Goal: Obtain resource: Obtain resource

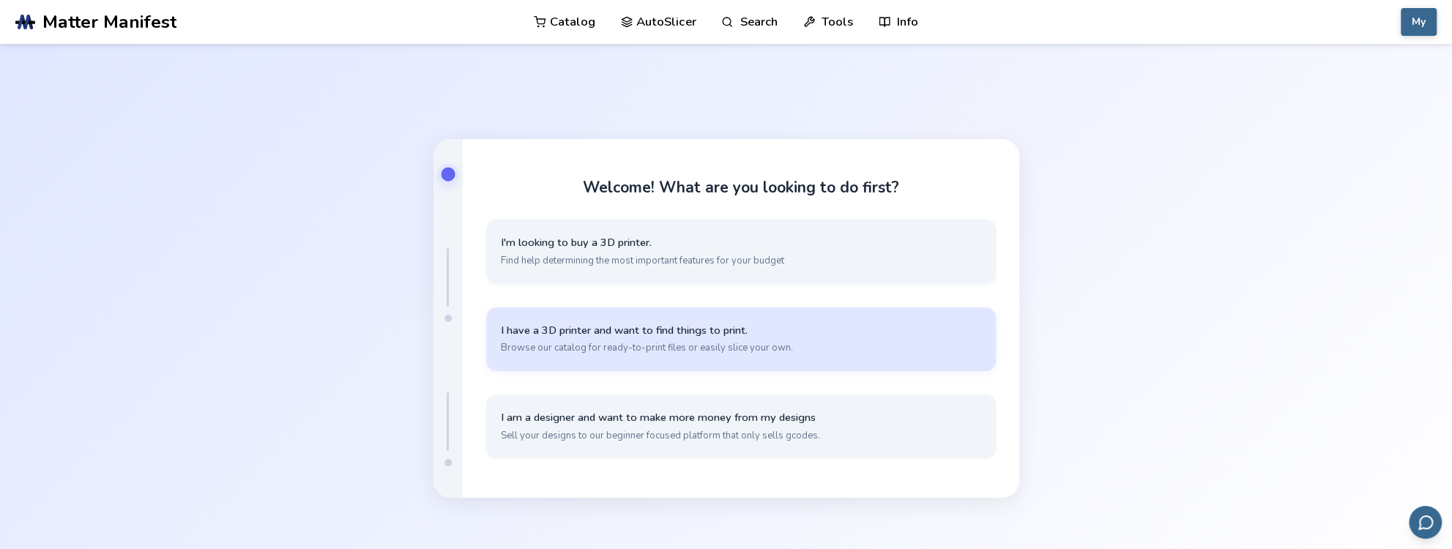
click at [840, 332] on span "I have a 3D printer and want to find things to print." at bounding box center [741, 331] width 480 height 14
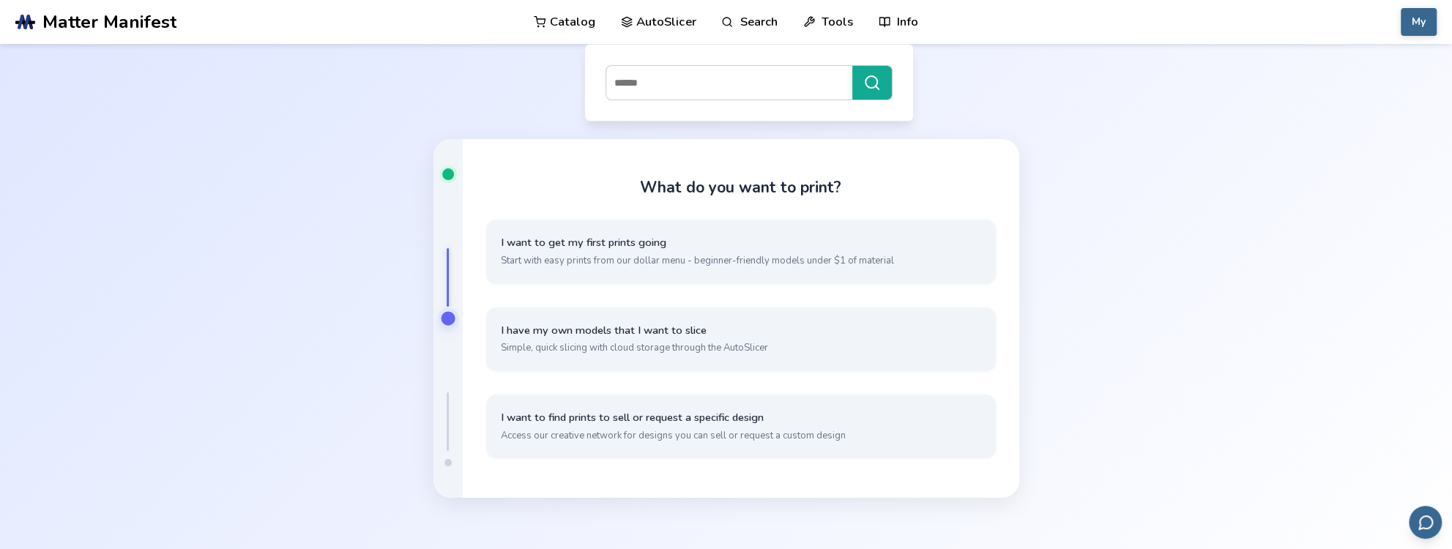
click at [574, 22] on link "Catalog" at bounding box center [564, 22] width 61 height 44
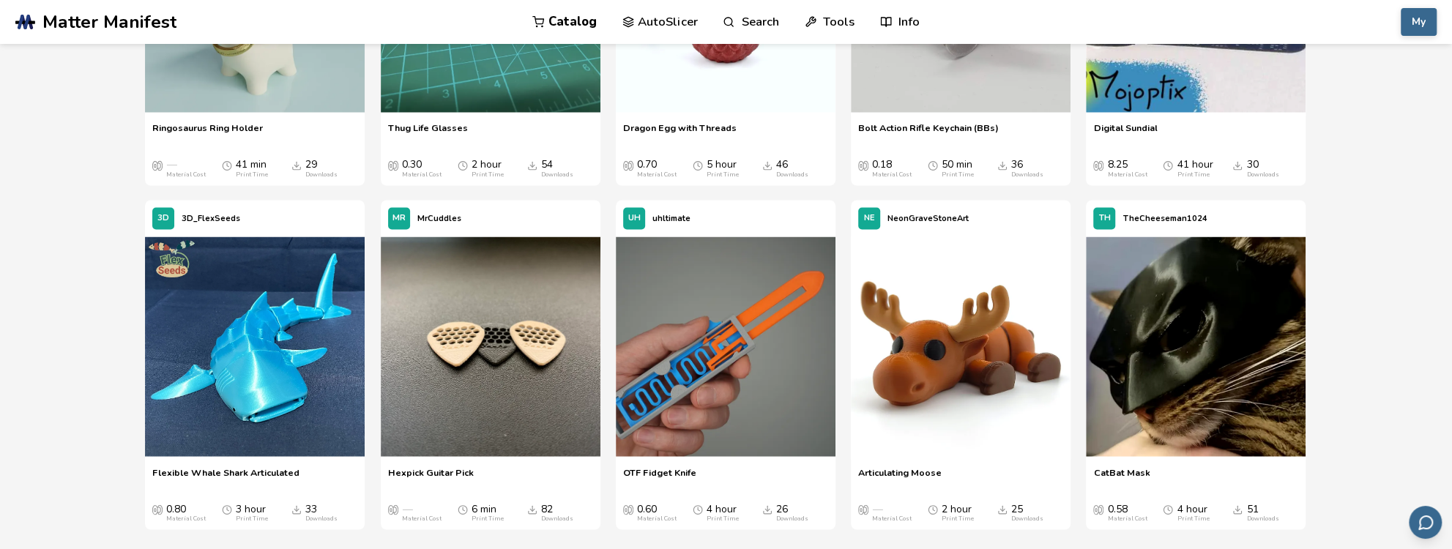
scroll to position [2050, 0]
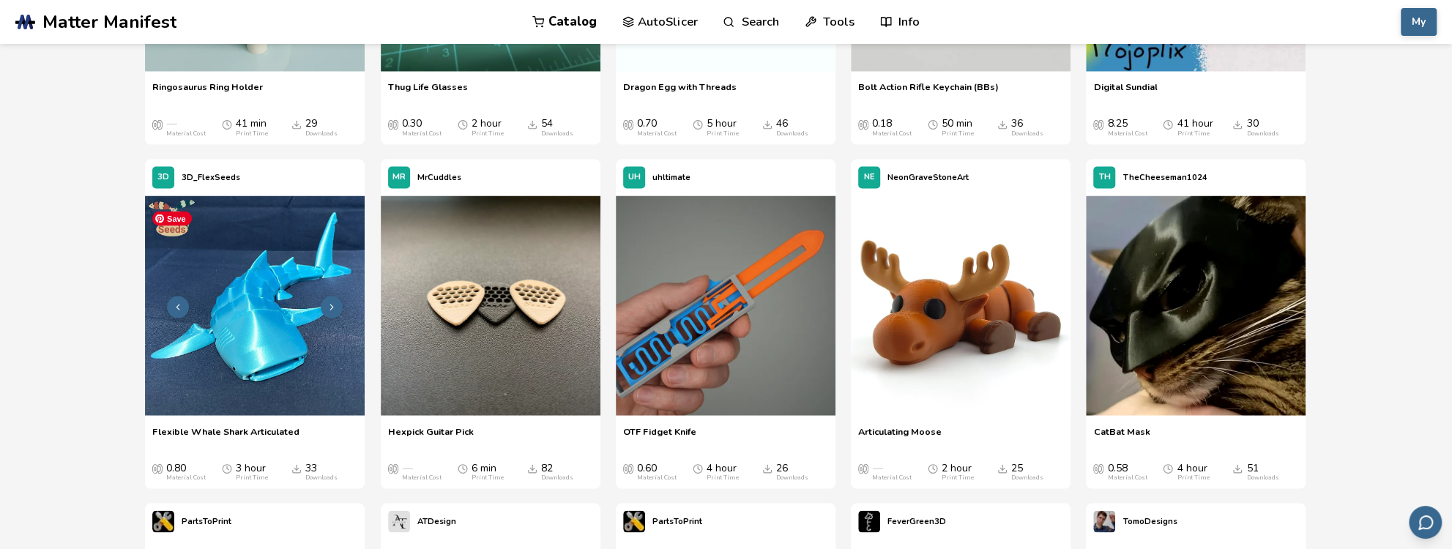
click at [263, 304] on img at bounding box center [255, 305] width 220 height 220
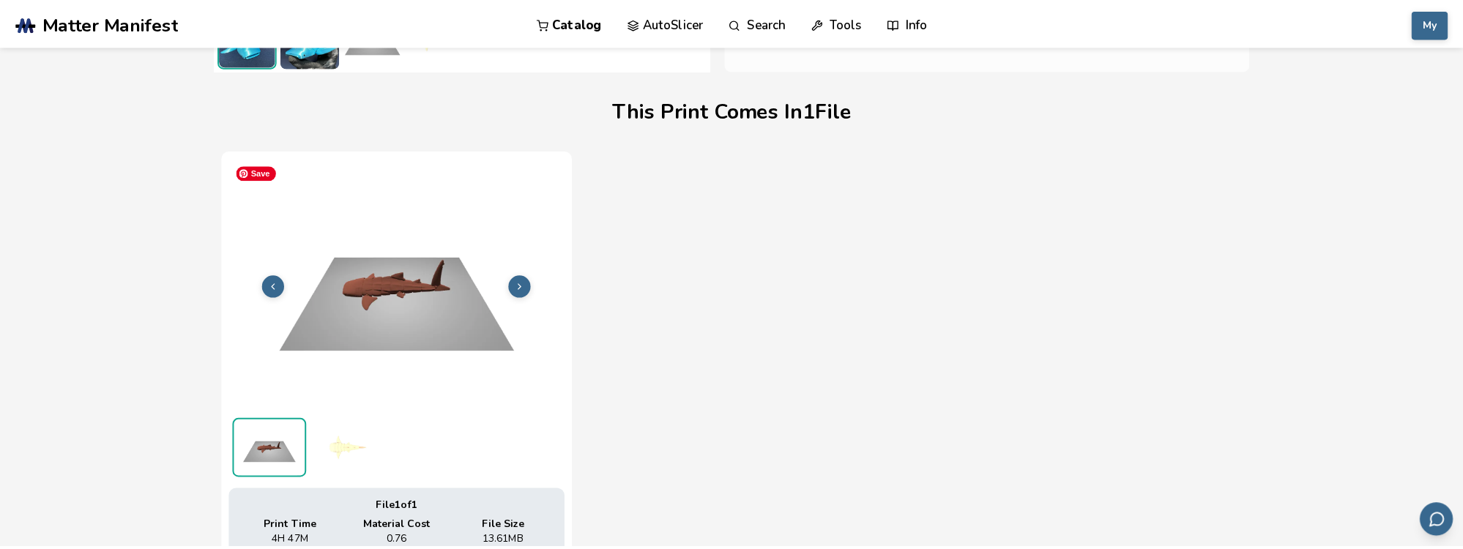
scroll to position [471, 0]
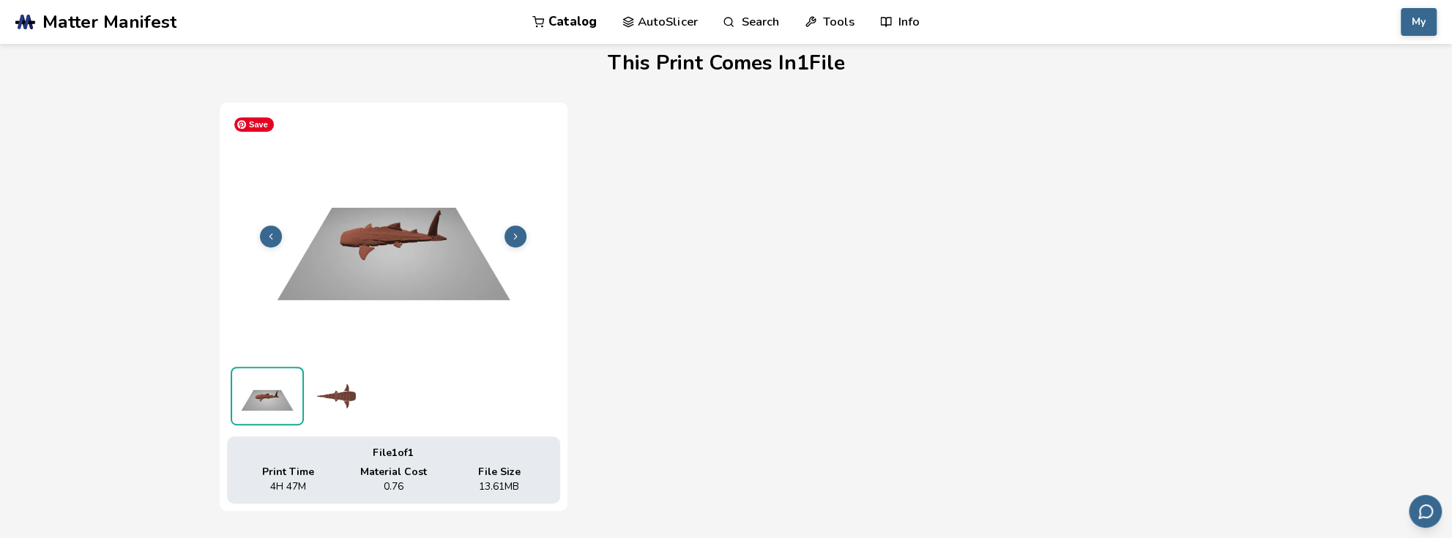
click at [379, 253] on img at bounding box center [393, 235] width 333 height 250
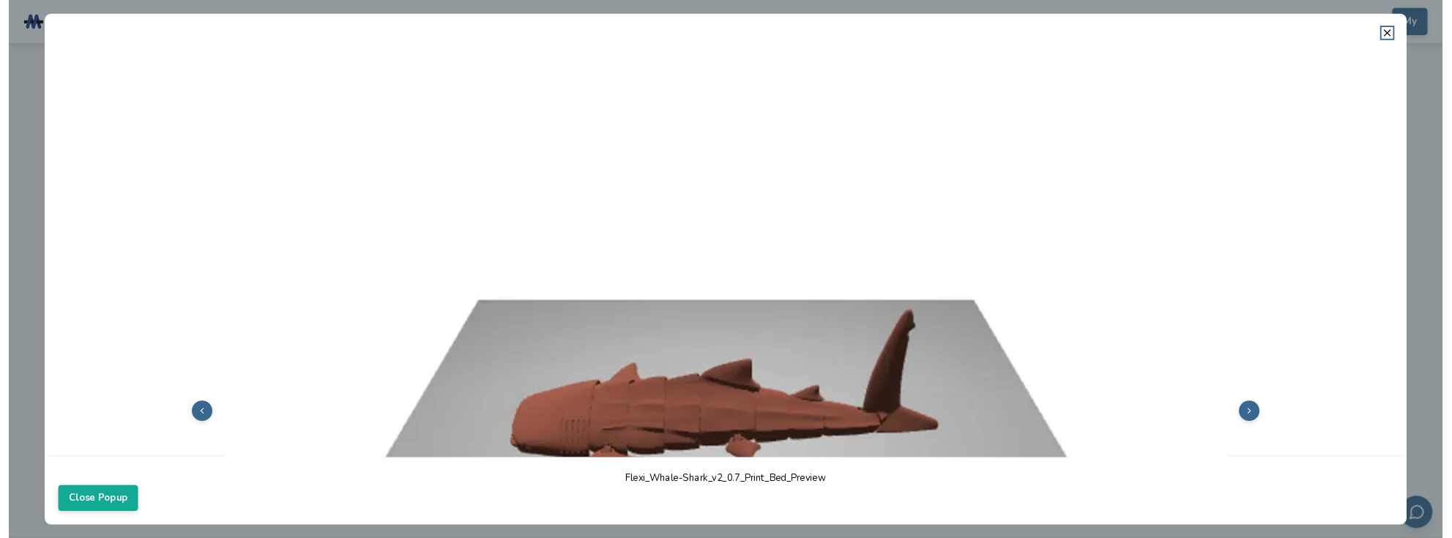
scroll to position [220, 0]
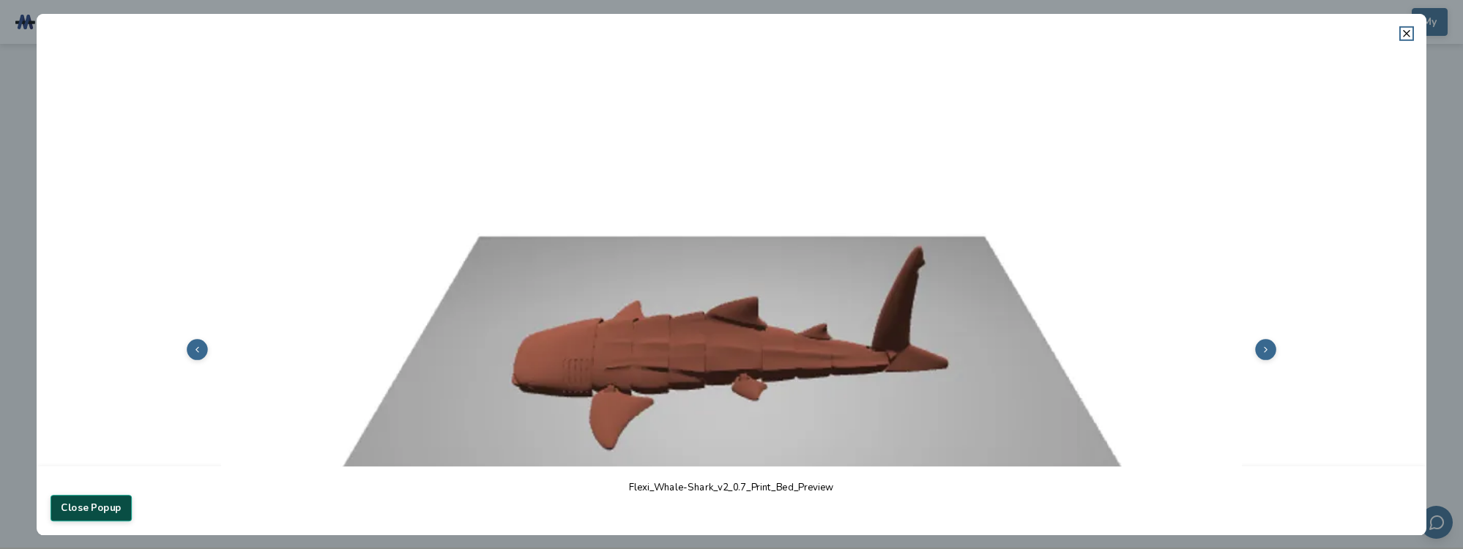
click at [91, 501] on button "Close Popup" at bounding box center [91, 508] width 81 height 26
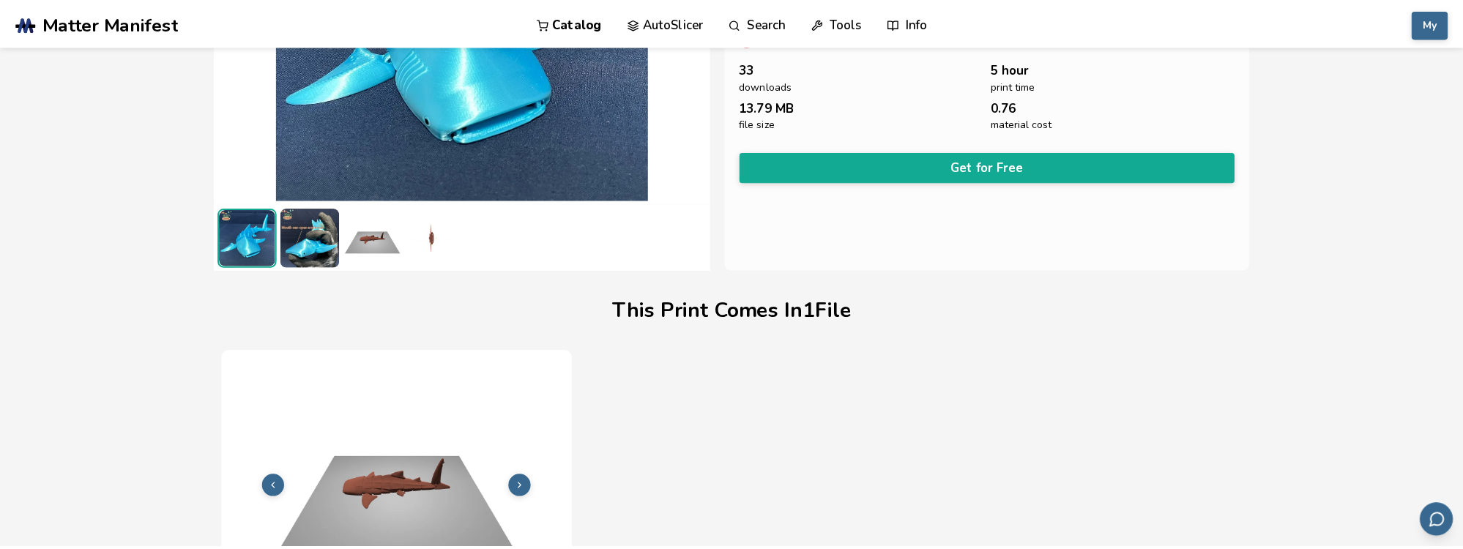
scroll to position [105, 0]
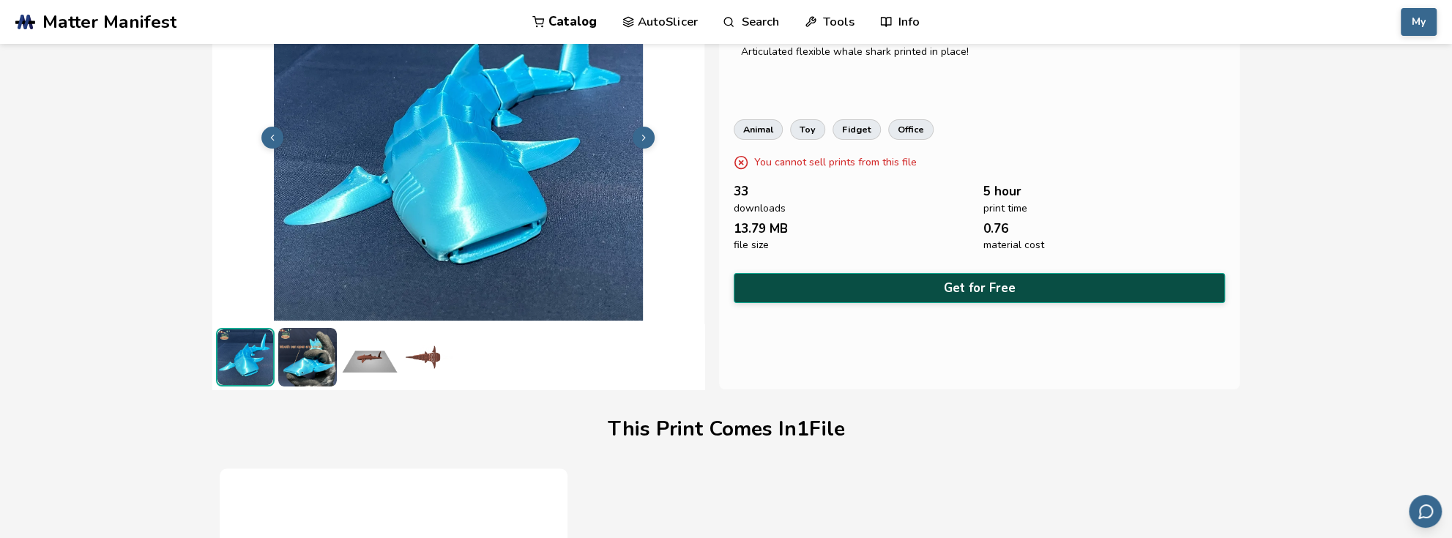
click at [977, 275] on button "Get for Free" at bounding box center [979, 288] width 492 height 30
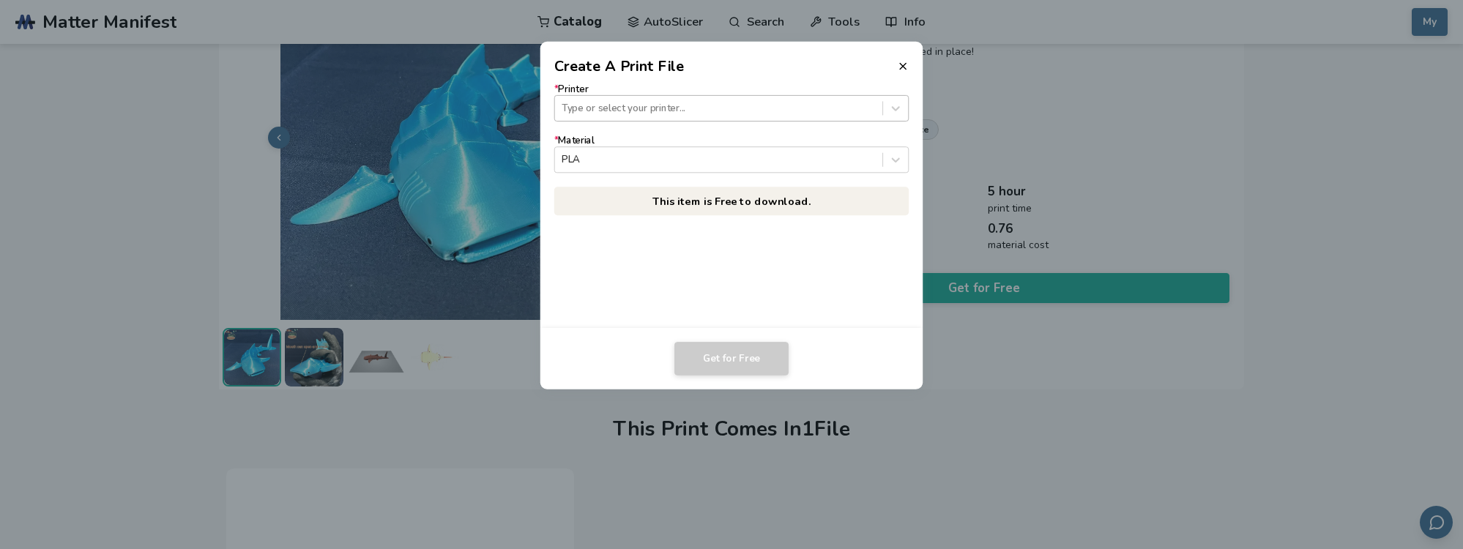
click at [742, 112] on div at bounding box center [717, 108] width 313 height 14
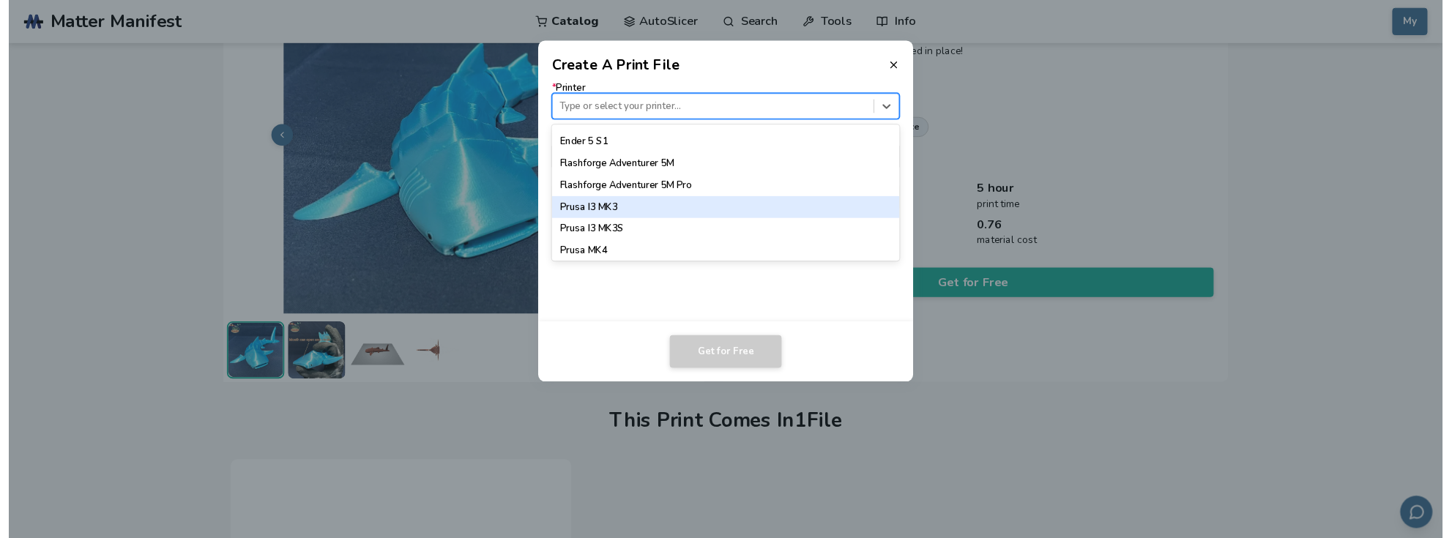
scroll to position [1098, 0]
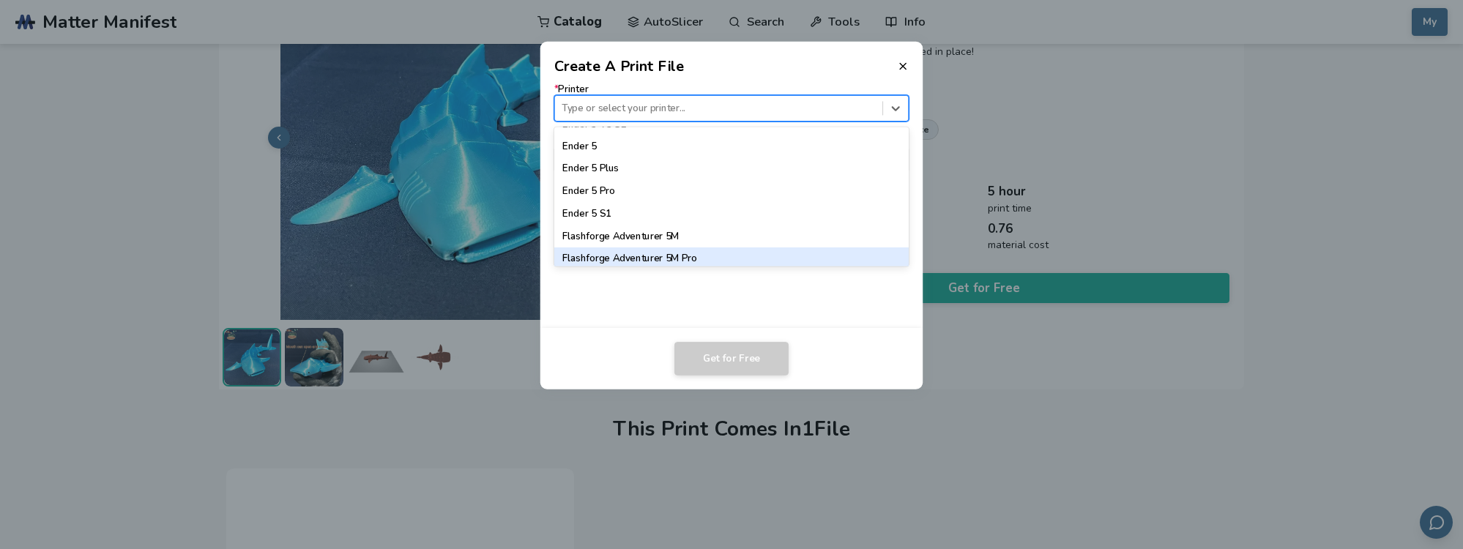
click at [769, 261] on div "Flashforge Adventurer 5M Pro" at bounding box center [731, 258] width 355 height 22
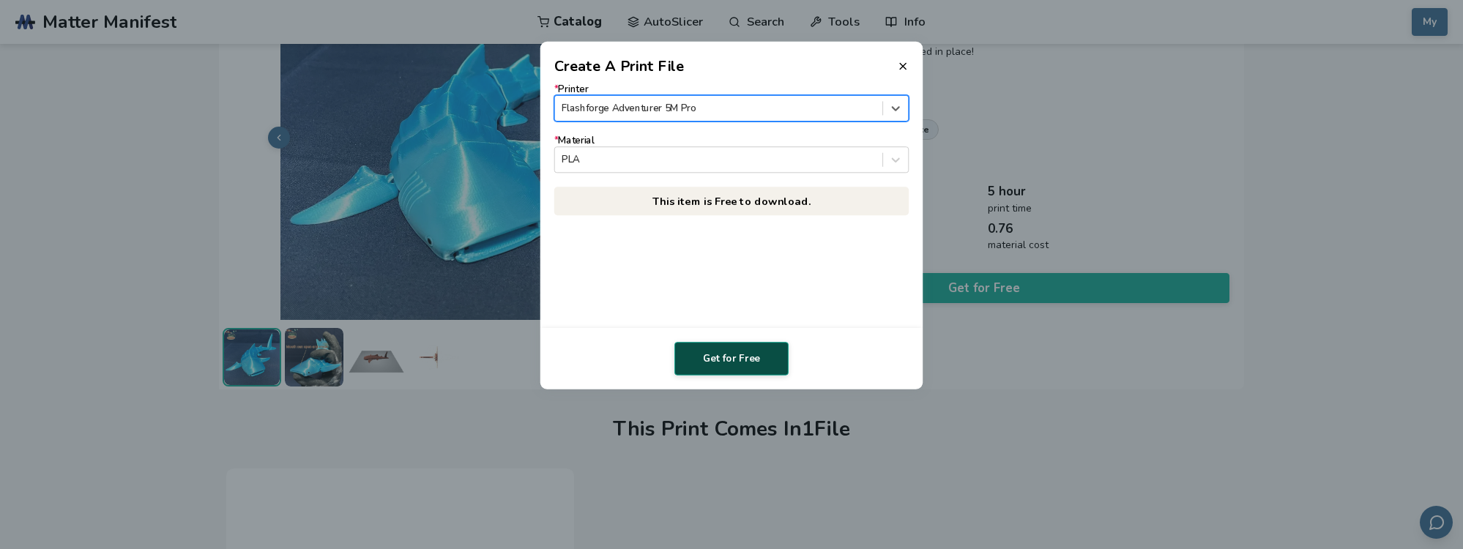
click at [750, 365] on button "Get for Free" at bounding box center [731, 359] width 114 height 34
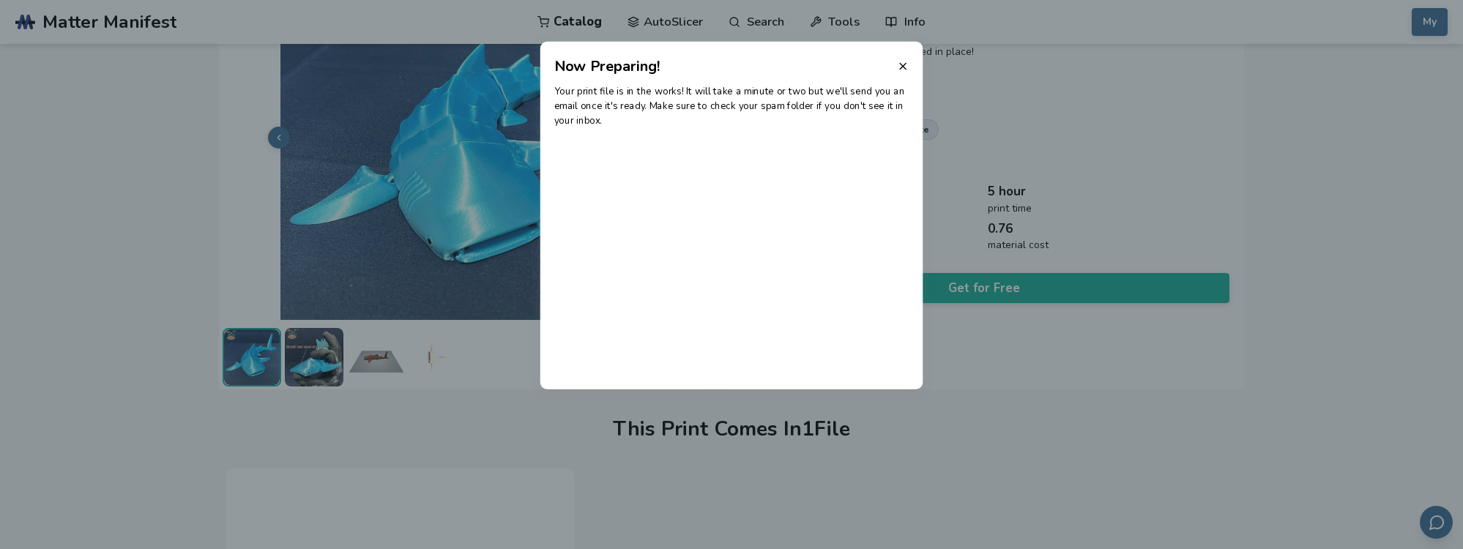
click at [89, 153] on dialog "Now Preparing! Your print file is in the works! It will take a minute or two bu…" at bounding box center [731, 275] width 1389 height 522
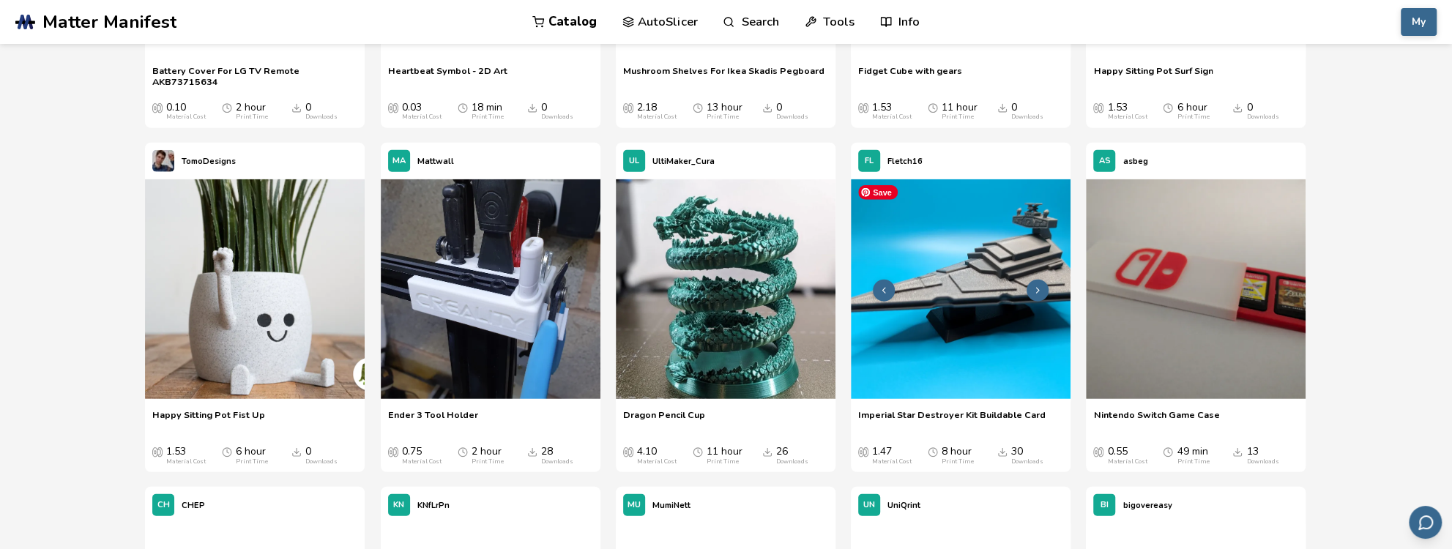
scroll to position [2763, 0]
click at [783, 277] on img at bounding box center [726, 289] width 220 height 220
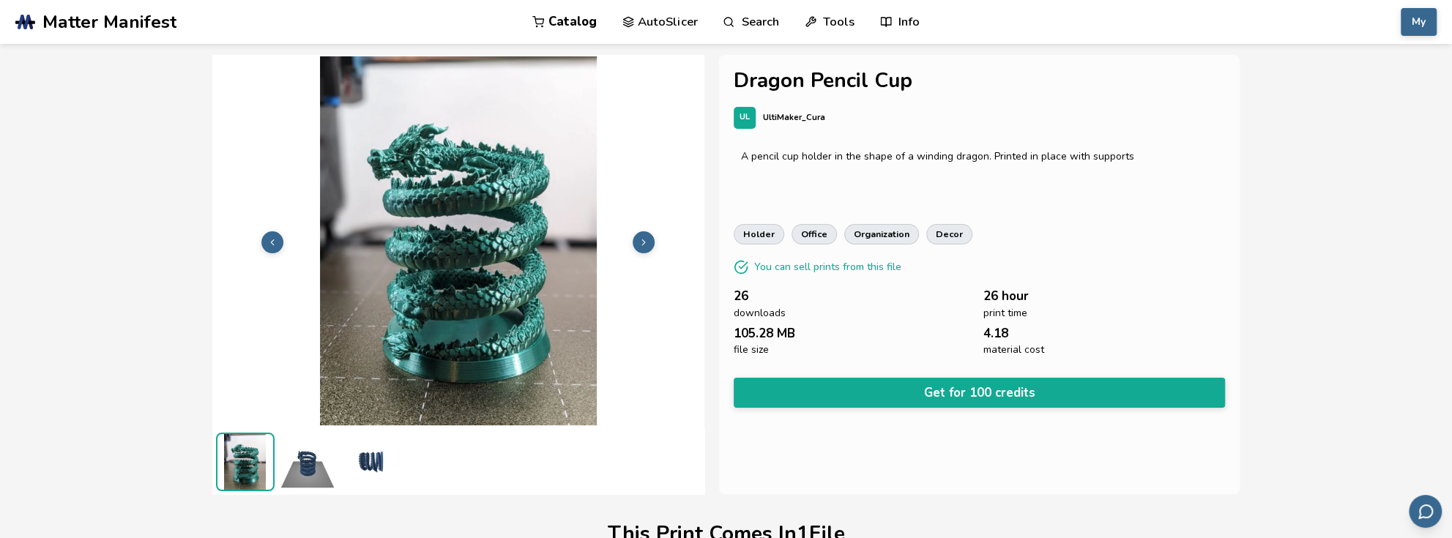
drag, startPoint x: 265, startPoint y: 87, endPoint x: 266, endPoint y: 74, distance: 13.3
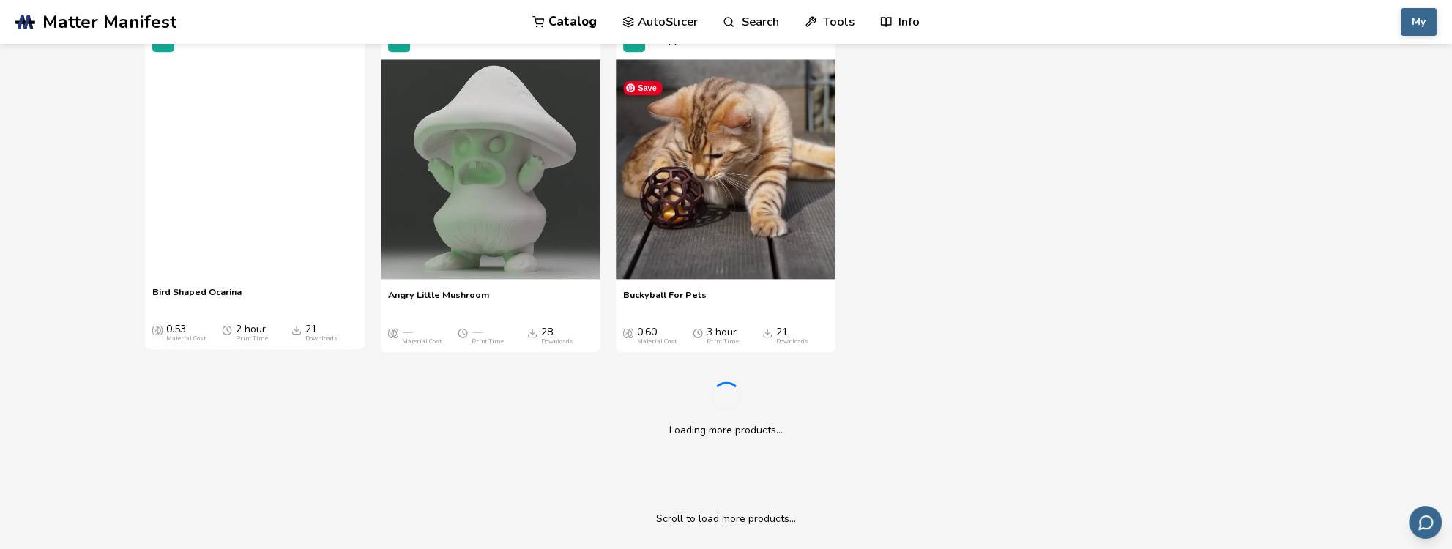
scroll to position [5624, 0]
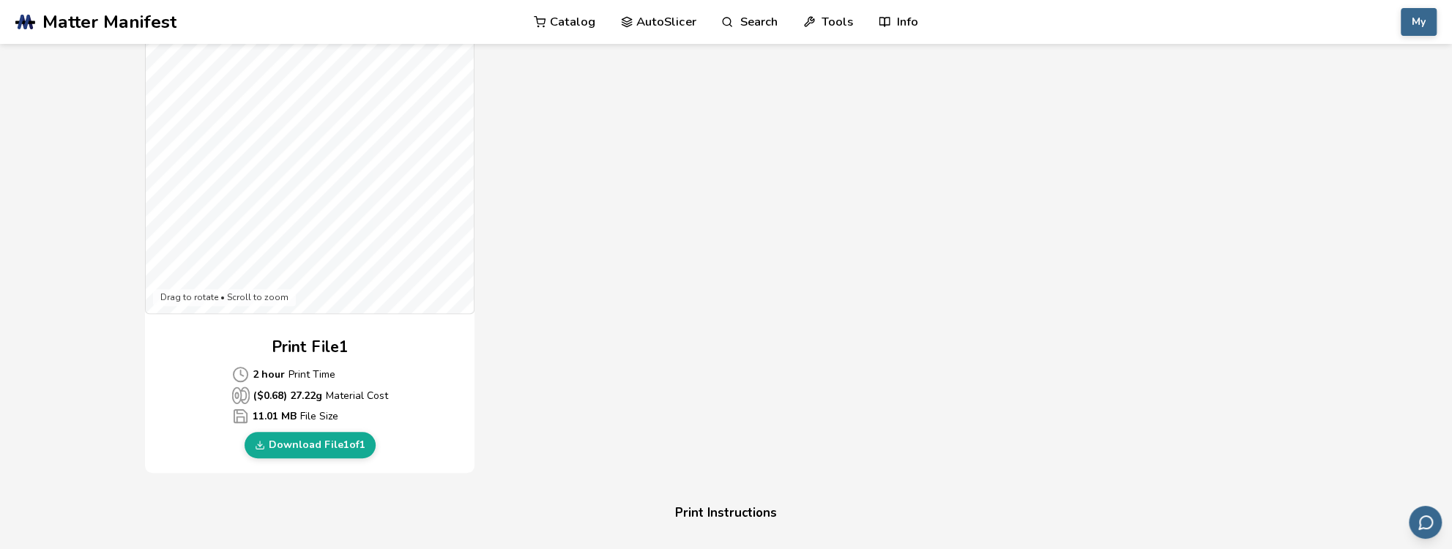
scroll to position [439, 0]
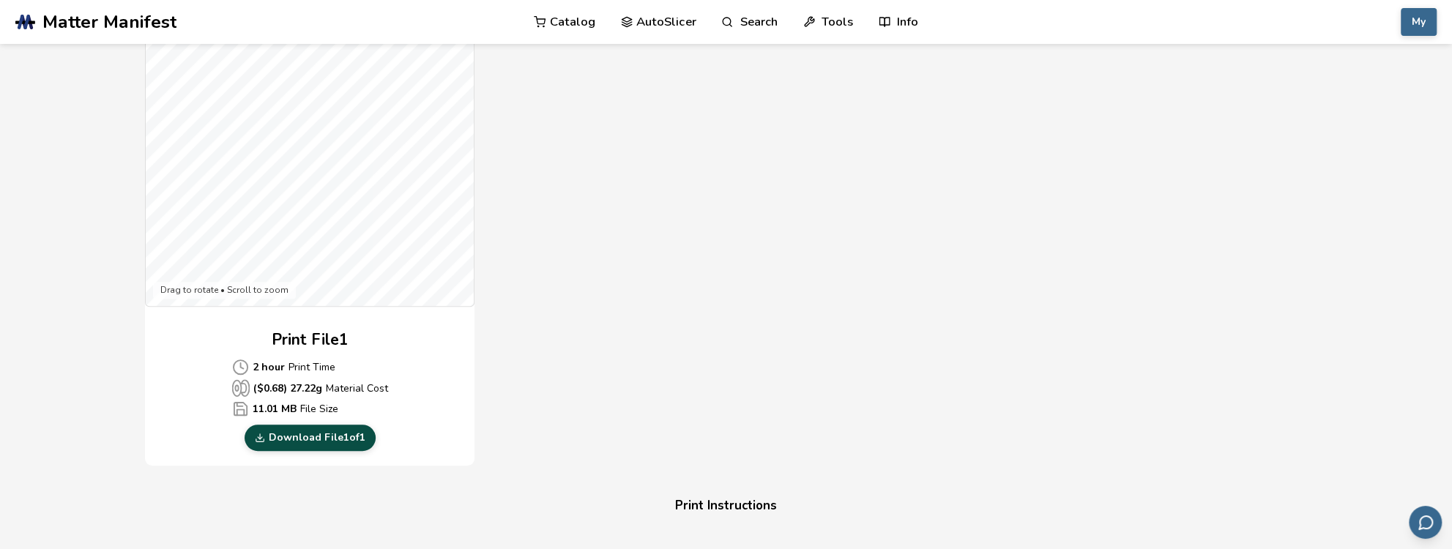
click at [338, 428] on link "Download File 1 of 1" at bounding box center [309, 438] width 131 height 26
drag, startPoint x: 885, startPoint y: 182, endPoint x: 899, endPoint y: 168, distance: 20.2
click at [884, 184] on div "Gcode Preview Drag to rotate • Scroll to zoom Print File 1 2 hour Print Time ($…" at bounding box center [584, 199] width 878 height 533
drag, startPoint x: 1129, startPoint y: 231, endPoint x: 1160, endPoint y: 224, distance: 31.4
drag, startPoint x: 1129, startPoint y: 231, endPoint x: 1165, endPoint y: 207, distance: 43.9
